Goal: Task Accomplishment & Management: Manage account settings

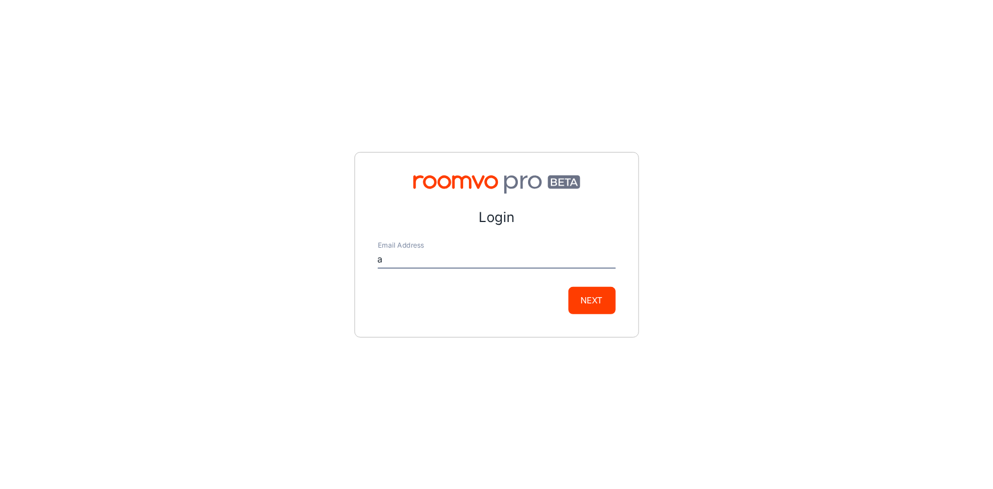
type input "[EMAIL_ADDRESS][DOMAIN_NAME]"
click at [602, 309] on button "Next" at bounding box center [592, 300] width 47 height 27
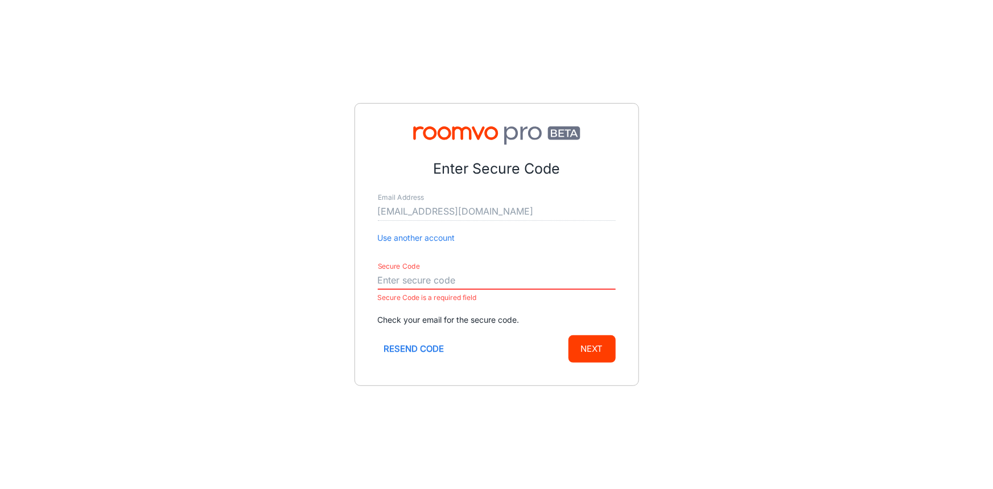
paste input "687021"
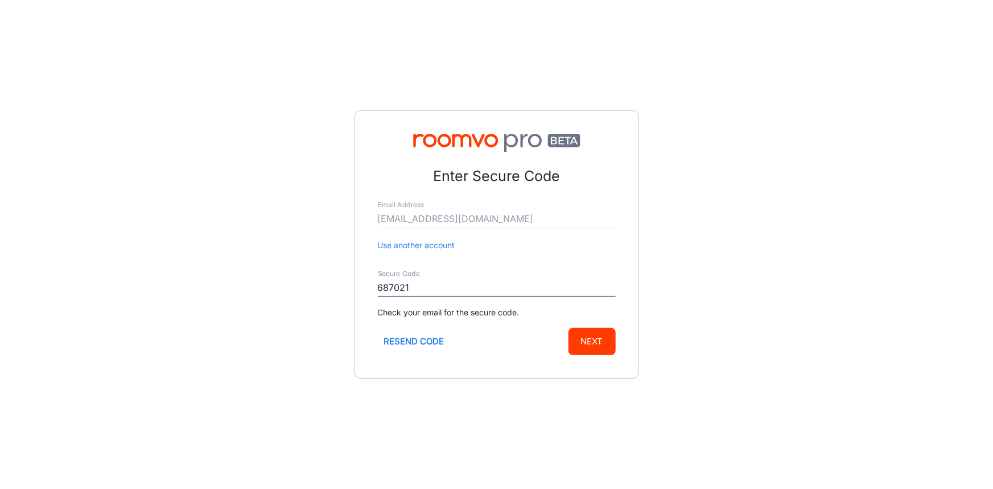
type input "687021"
click at [578, 352] on button "Next" at bounding box center [592, 341] width 47 height 27
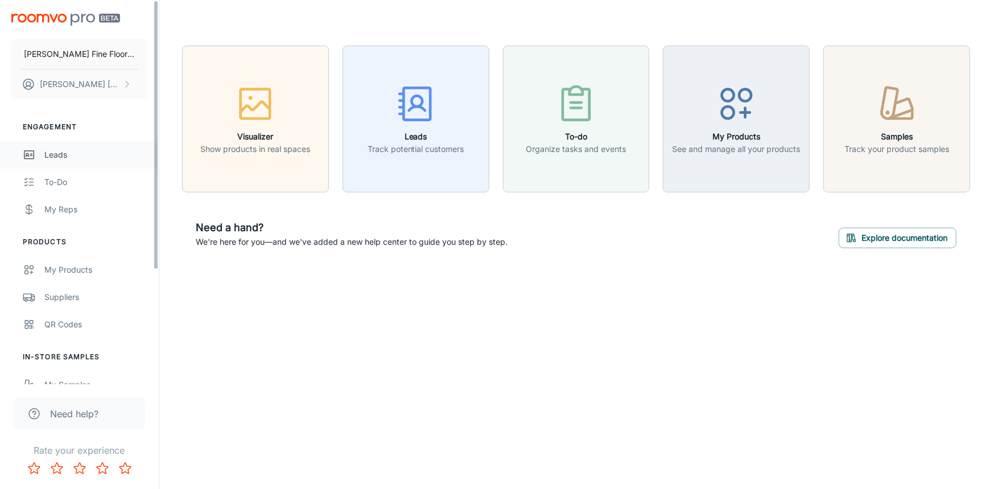
click at [69, 166] on link "Leads" at bounding box center [79, 154] width 159 height 27
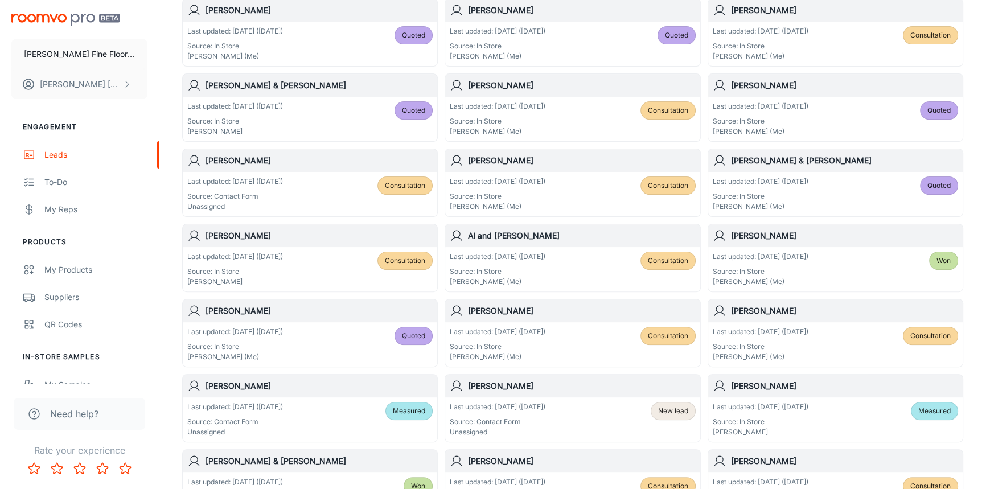
scroll to position [414, 0]
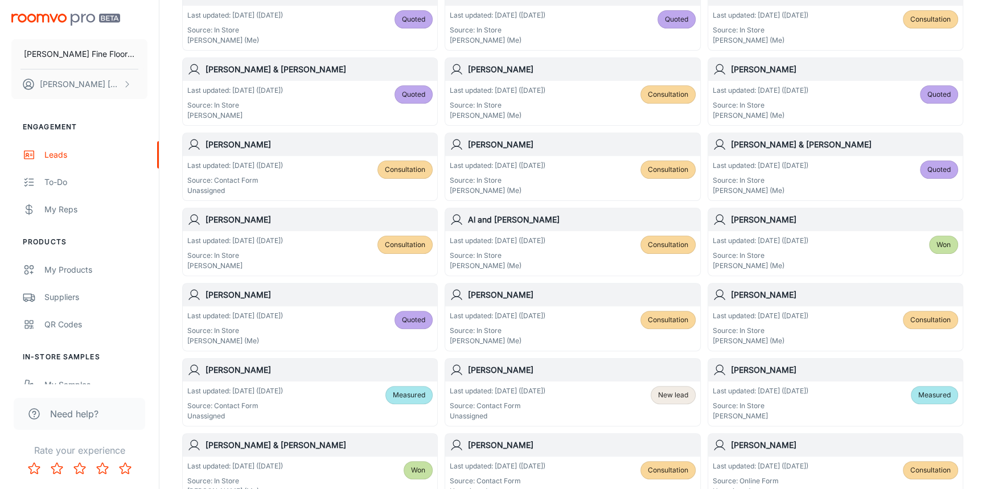
click at [302, 293] on h6 "[PERSON_NAME]" at bounding box center [319, 295] width 227 height 13
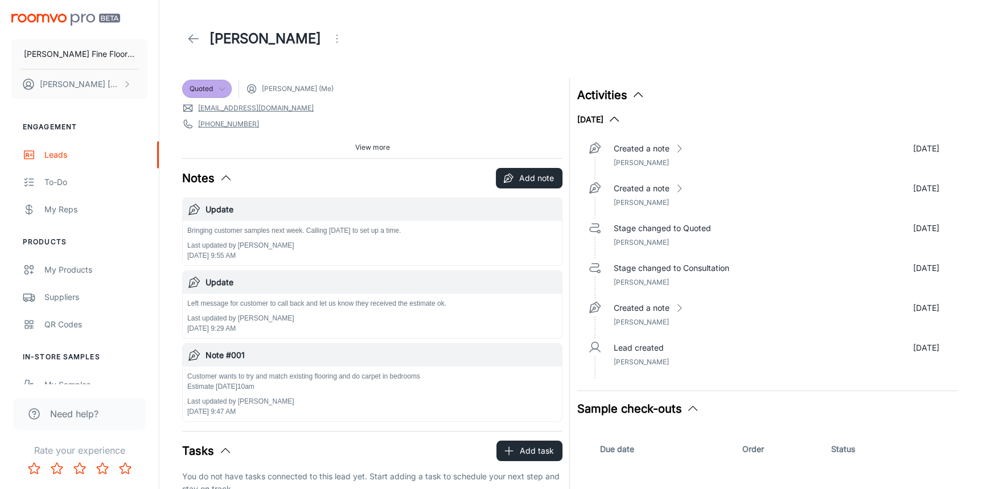
click at [229, 88] on span "Quoted" at bounding box center [207, 89] width 48 height 10
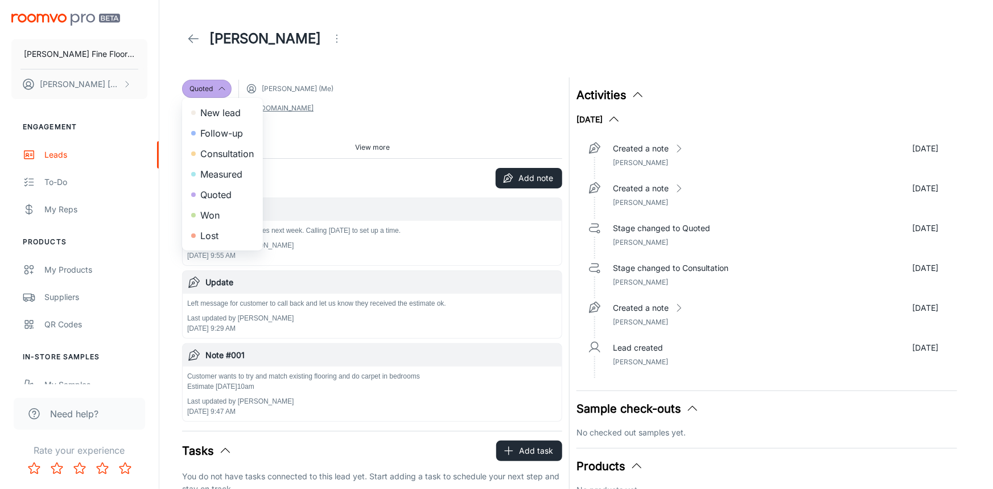
click at [218, 215] on li "Won" at bounding box center [222, 215] width 81 height 20
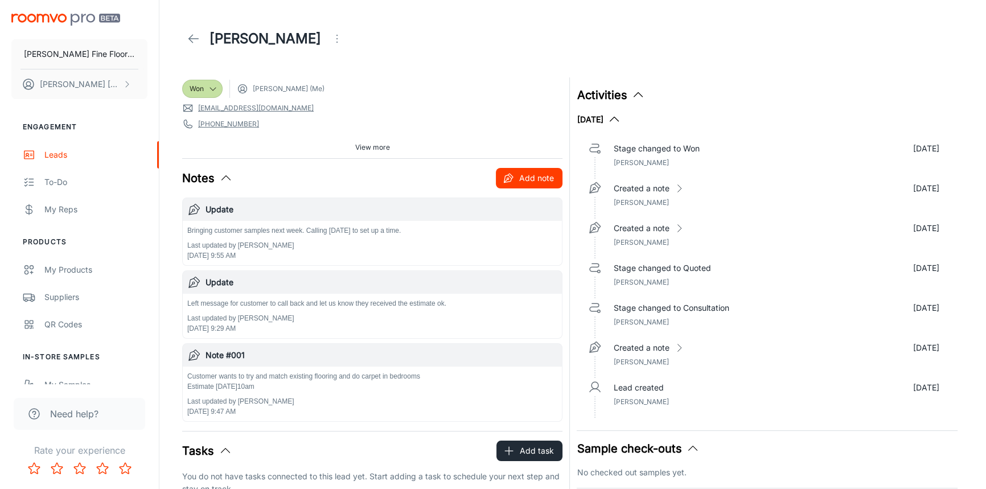
click at [527, 176] on button "Add note" at bounding box center [529, 178] width 67 height 20
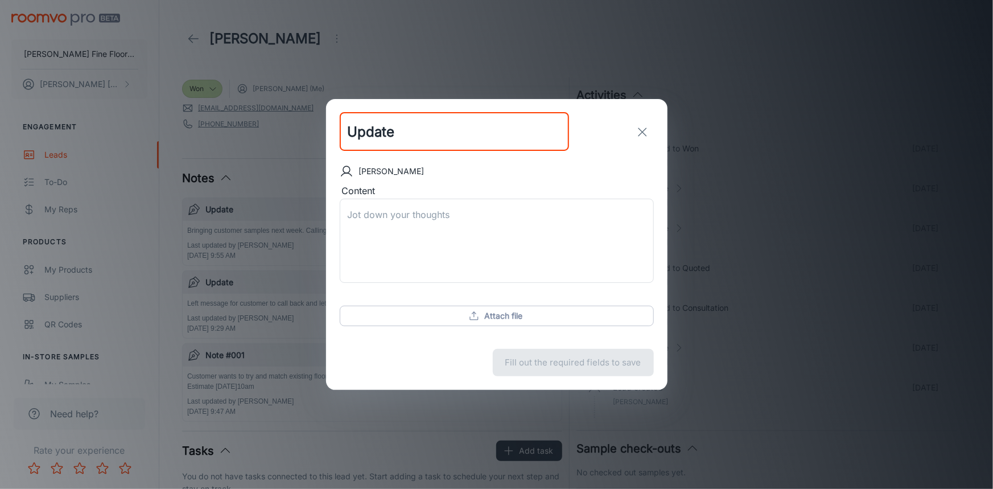
type input "Update"
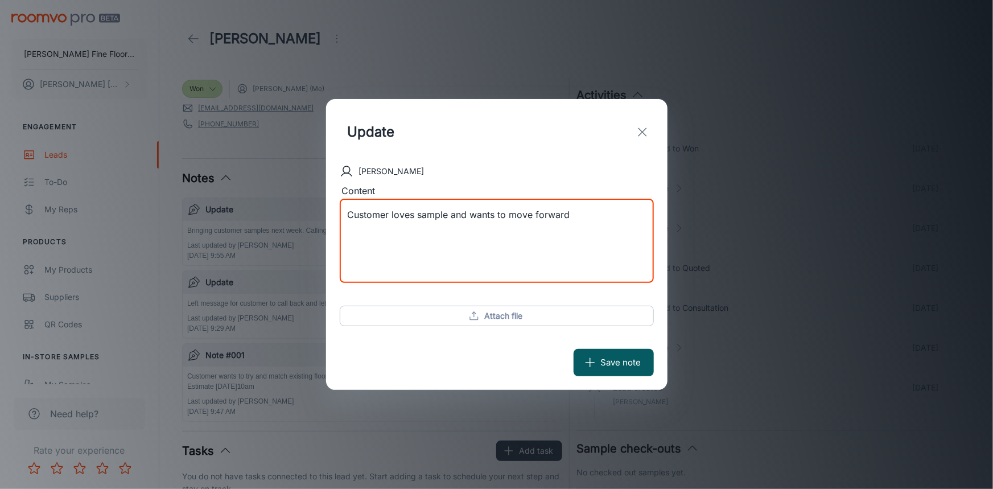
type textarea "Customer loves sample and wants to move forward"
click at [603, 350] on button "Save note" at bounding box center [614, 362] width 80 height 27
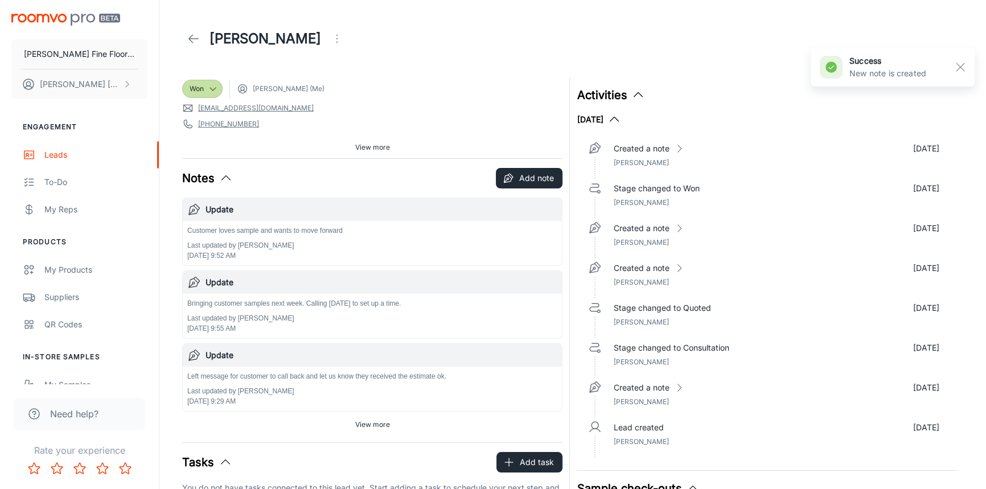
click at [378, 145] on span "View more" at bounding box center [372, 147] width 35 height 10
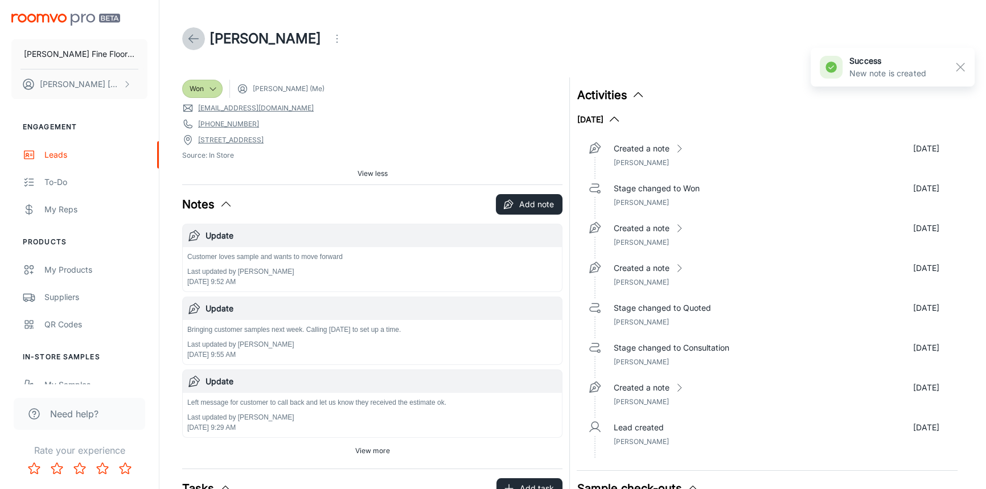
click at [192, 39] on line at bounding box center [194, 39] width 10 height 0
